Goal: Check status: Check status

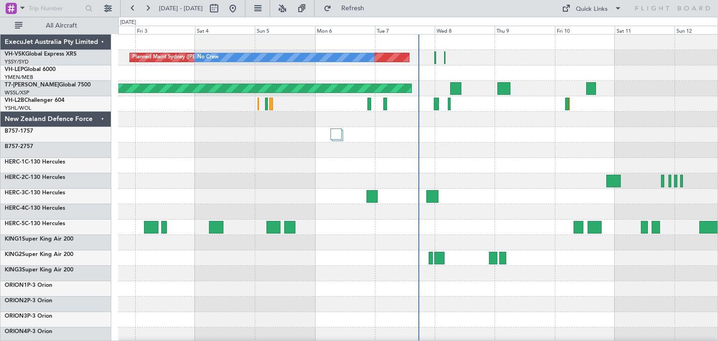
click at [103, 42] on div "ExecuJet Australia Pty Limited" at bounding box center [55, 42] width 111 height 15
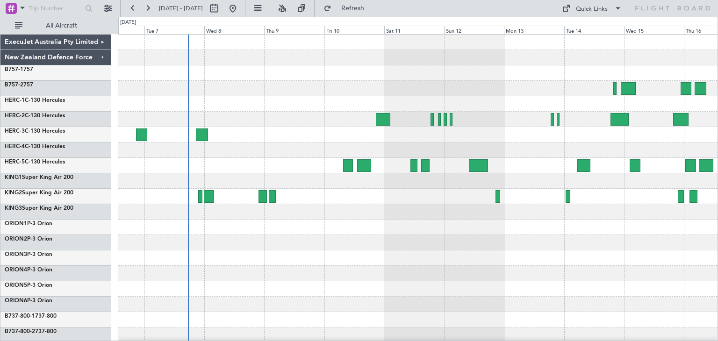
click at [241, 239] on div at bounding box center [418, 228] width 600 height 386
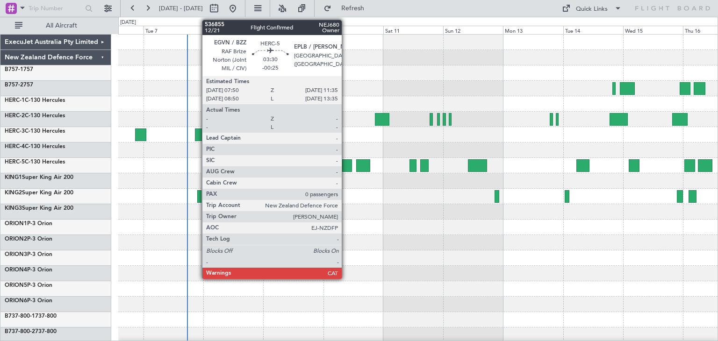
click at [346, 164] on div at bounding box center [347, 165] width 10 height 13
